Goal: Transaction & Acquisition: Purchase product/service

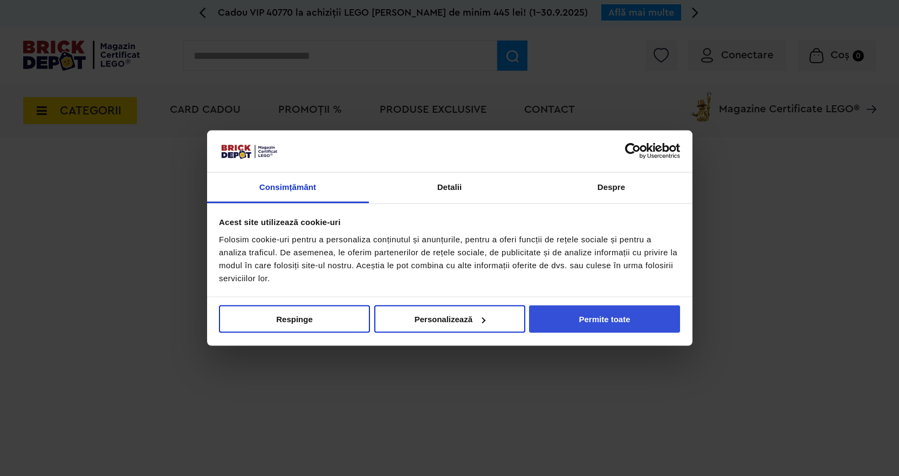
click at [628, 313] on button "Permite toate" at bounding box center [604, 319] width 151 height 28
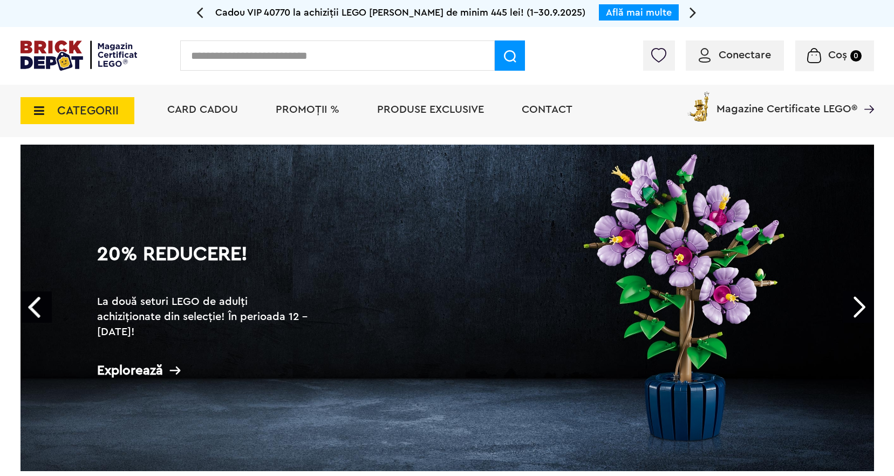
click at [334, 63] on input "text" at bounding box center [337, 55] width 314 height 30
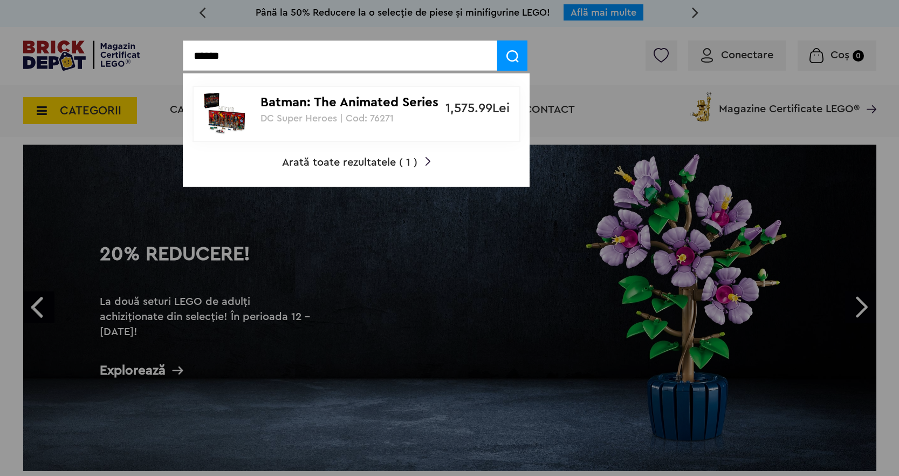
type input "******"
click at [436, 116] on p "DC Super Heroes | Cod: 76271" at bounding box center [350, 118] width 180 height 11
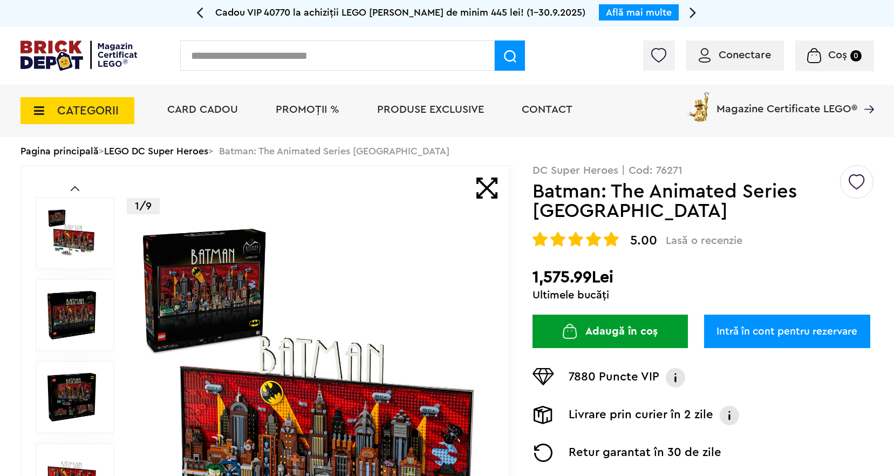
click at [651, 324] on button "Adaugă în coș" at bounding box center [609, 330] width 155 height 33
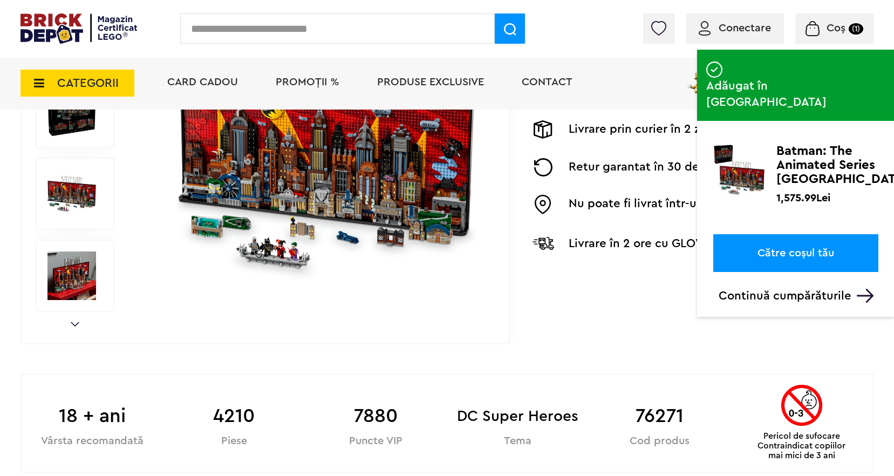
scroll to position [519, 0]
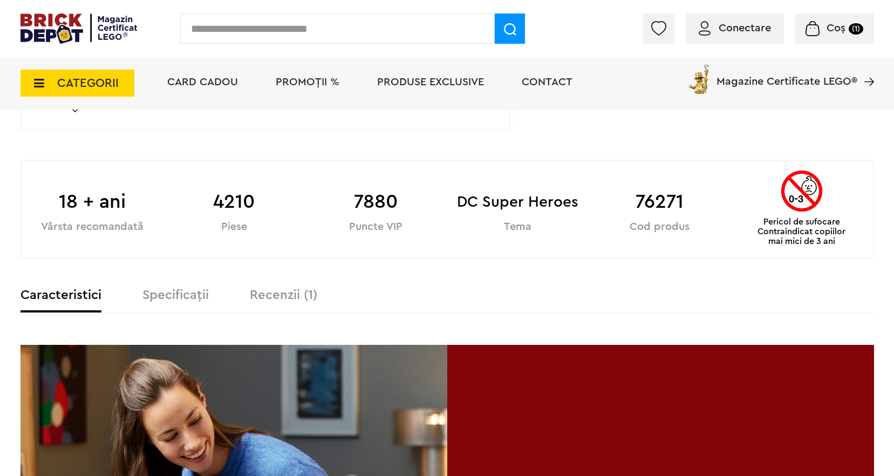
click at [208, 84] on span "Card Cadou" at bounding box center [202, 82] width 71 height 11
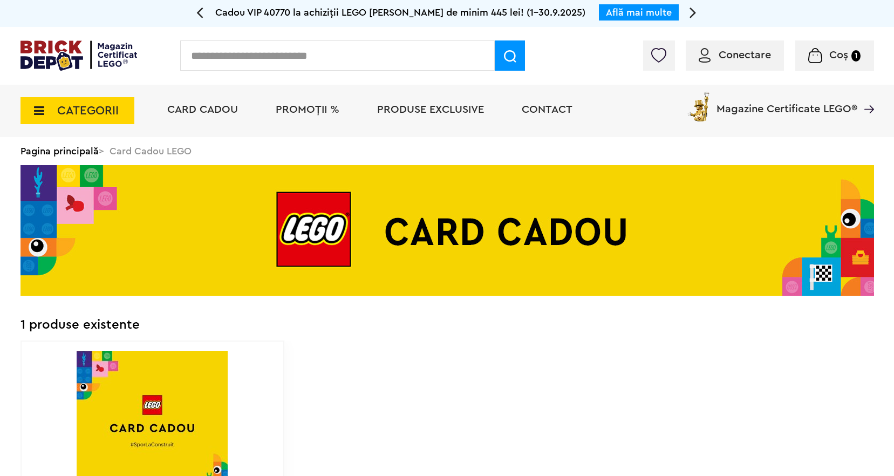
click at [292, 92] on li "PROMOȚII %" at bounding box center [307, 111] width 85 height 52
click at [294, 106] on span "PROMOȚII %" at bounding box center [308, 109] width 64 height 11
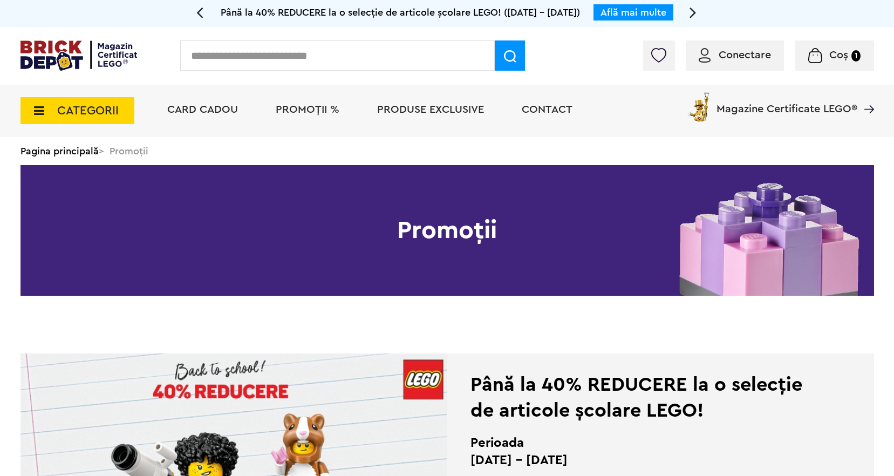
click at [313, 60] on input "text" at bounding box center [337, 55] width 314 height 30
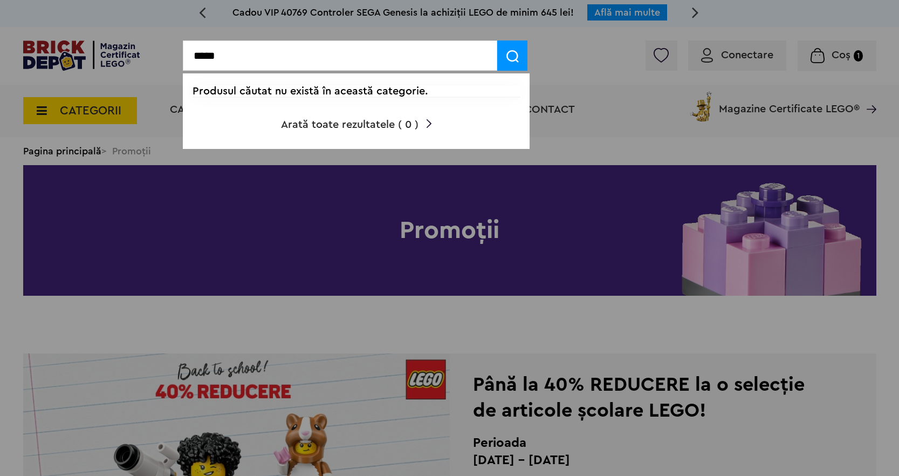
type input "*****"
click at [514, 59] on img at bounding box center [512, 56] width 12 height 12
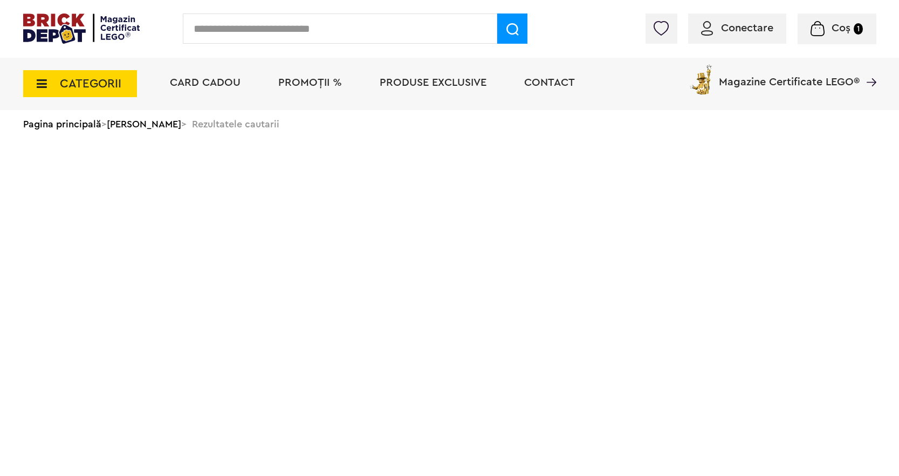
click at [243, 29] on input "text" at bounding box center [340, 28] width 314 height 30
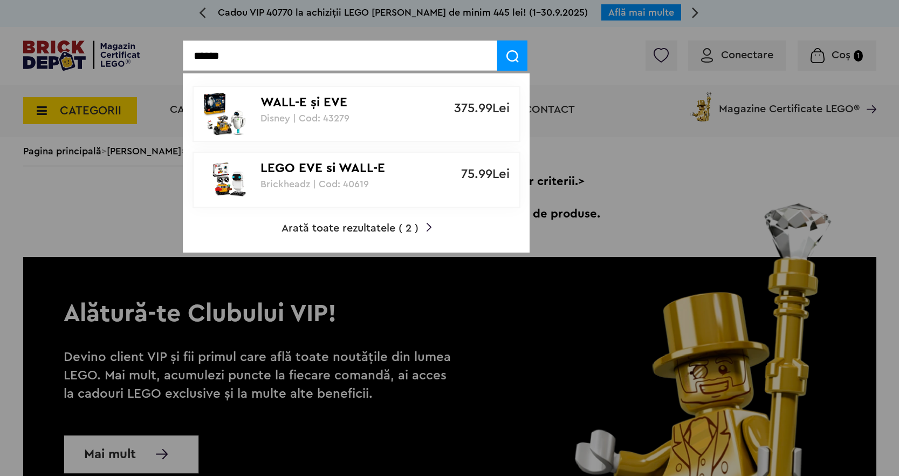
type input "******"
click at [276, 106] on p "WALL-E şi EVE" at bounding box center [350, 103] width 180 height 16
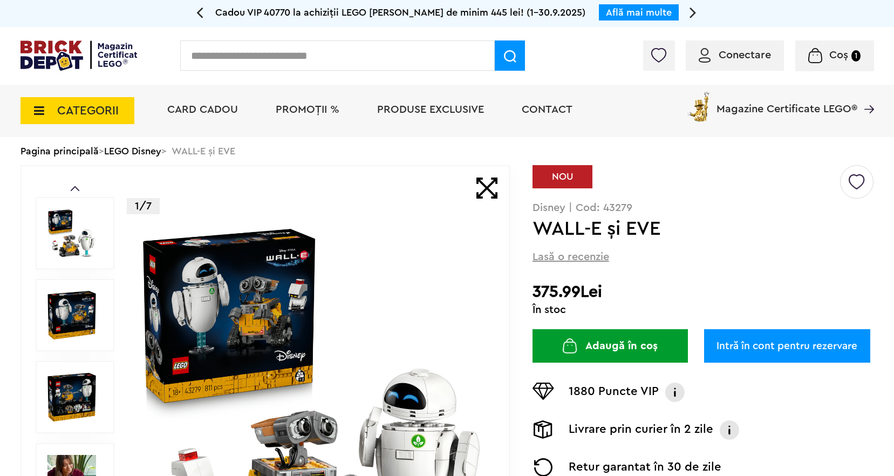
click at [578, 347] on button "Adaugă în coș" at bounding box center [609, 345] width 155 height 33
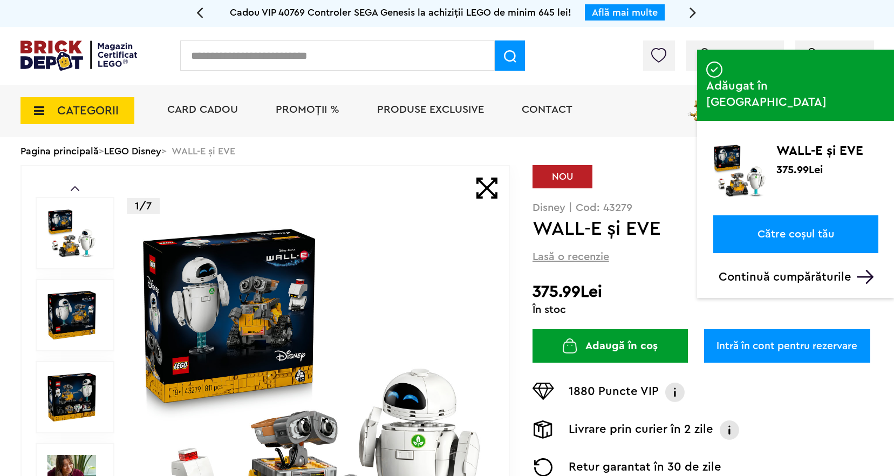
click at [810, 215] on link "Către coșul tău" at bounding box center [795, 234] width 165 height 38
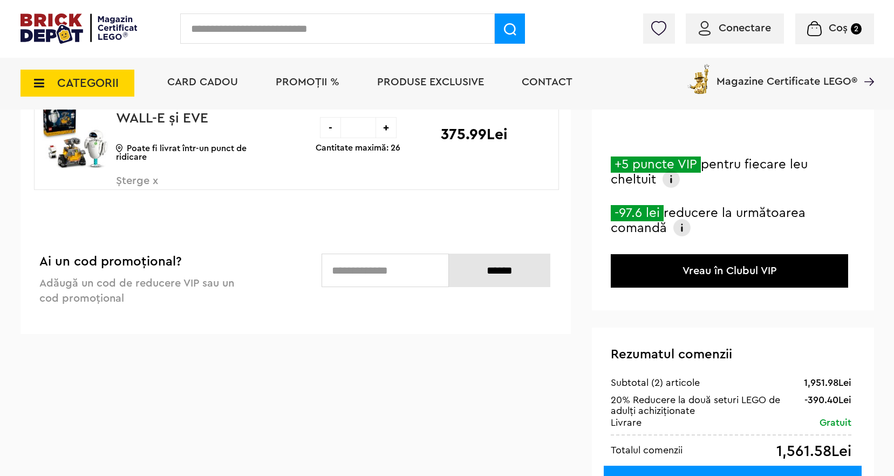
scroll to position [433, 0]
